Goal: Check status: Check status

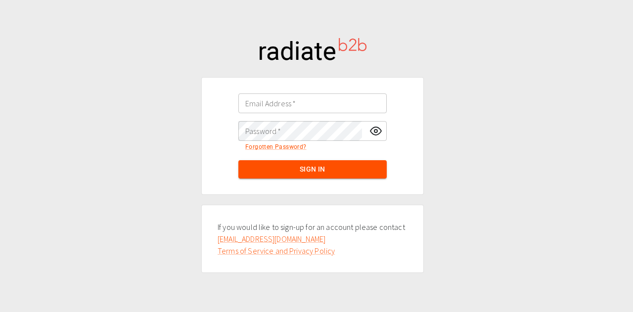
type input "alex.hutchinson@thorogood.com"
click at [317, 164] on button "Sign In" at bounding box center [312, 169] width 148 height 18
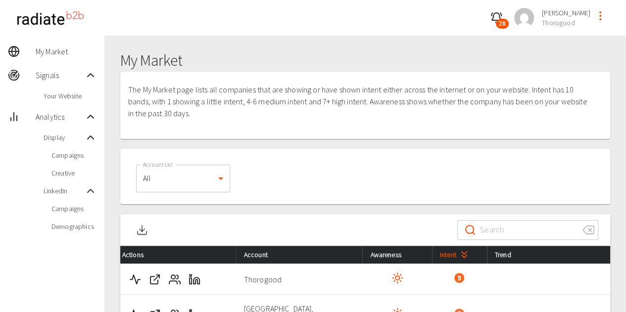
click at [72, 160] on span "Campaigns" at bounding box center [73, 155] width 45 height 10
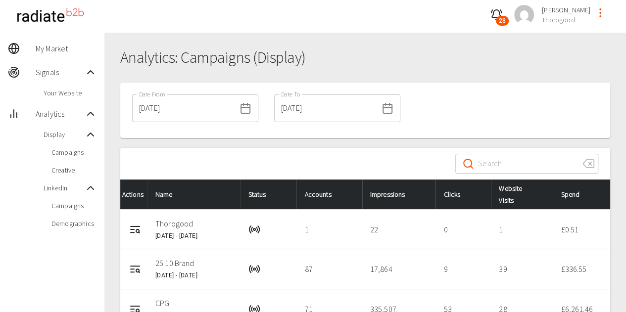
scroll to position [151, 0]
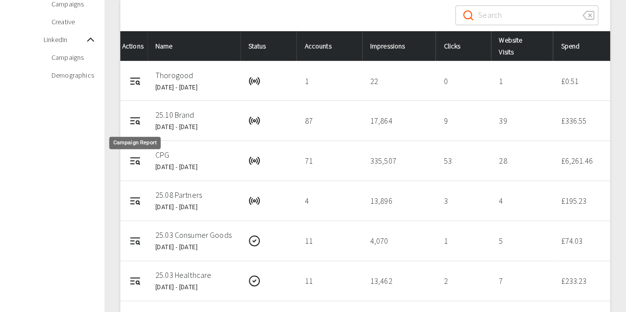
click at [131, 124] on icon "Campaign Report" at bounding box center [132, 124] width 3 height 0
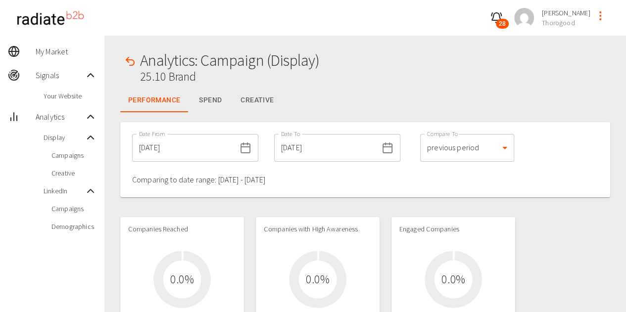
click at [185, 148] on input "[DATE]" at bounding box center [183, 148] width 103 height 28
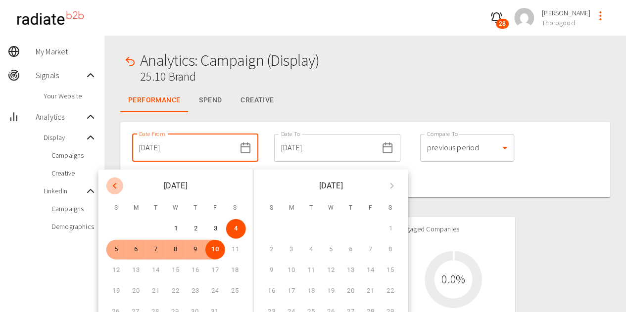
click at [113, 181] on icon "Previous month" at bounding box center [115, 186] width 12 height 12
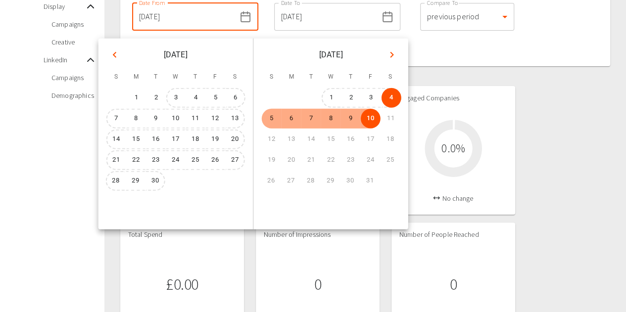
scroll to position [198, 0]
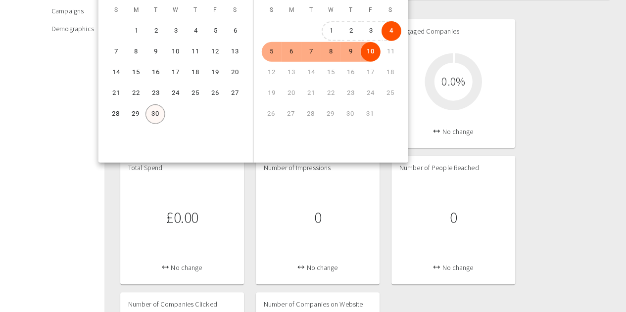
click at [156, 116] on button "30" at bounding box center [155, 114] width 20 height 20
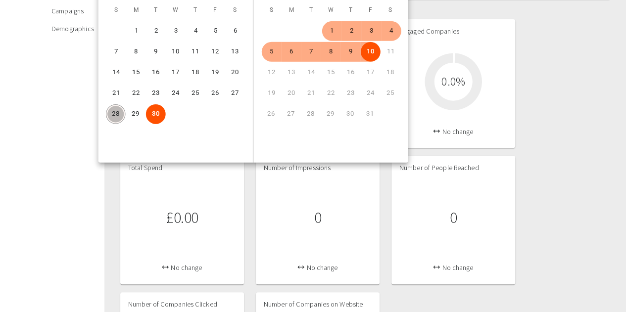
click at [115, 114] on button "28" at bounding box center [115, 114] width 20 height 20
type input "[DATE]"
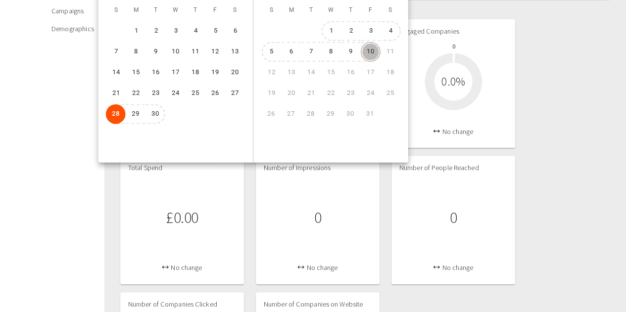
click at [372, 48] on button "10" at bounding box center [371, 52] width 20 height 20
type input "[DATE]"
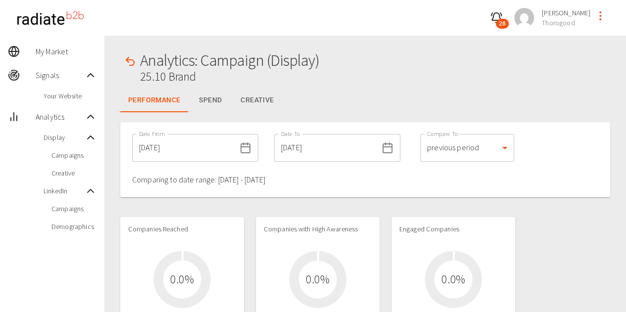
drag, startPoint x: 604, startPoint y: 213, endPoint x: 590, endPoint y: 210, distance: 14.2
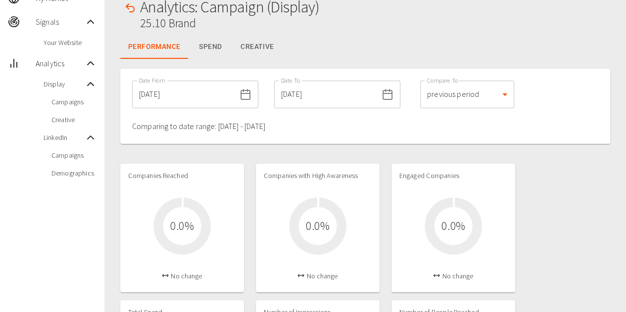
scroll to position [99, 0]
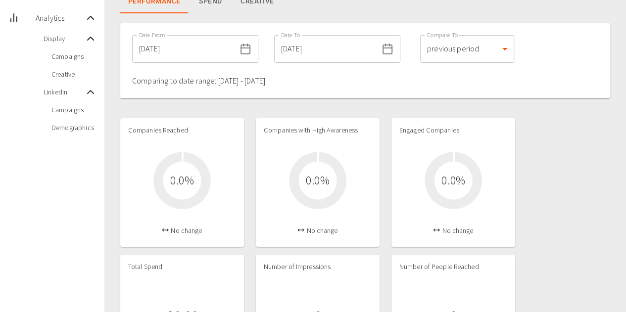
click at [173, 51] on input "[DATE]" at bounding box center [183, 49] width 103 height 28
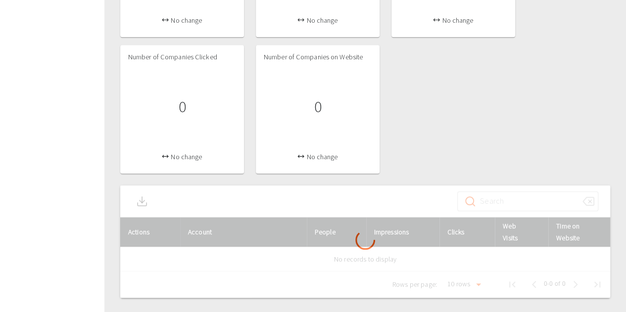
scroll to position [446, 0]
drag, startPoint x: 622, startPoint y: 89, endPoint x: 595, endPoint y: 61, distance: 39.2
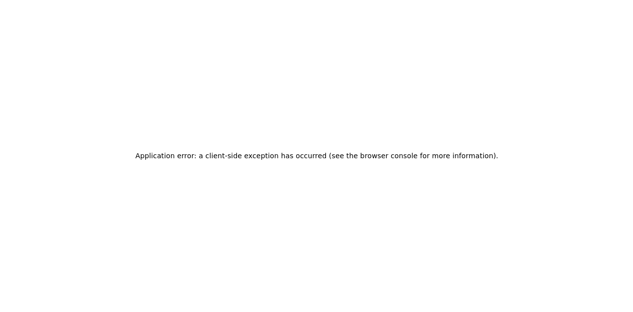
scroll to position [0, 0]
